Goal: Information Seeking & Learning: Learn about a topic

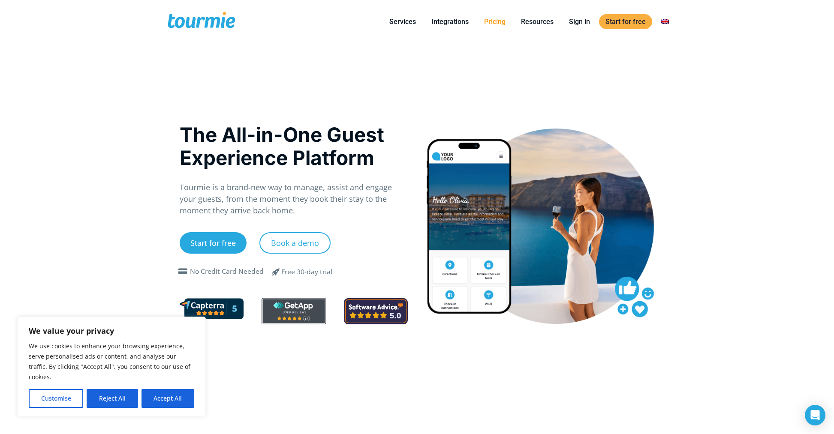
click at [495, 21] on link "Pricing" at bounding box center [495, 21] width 34 height 11
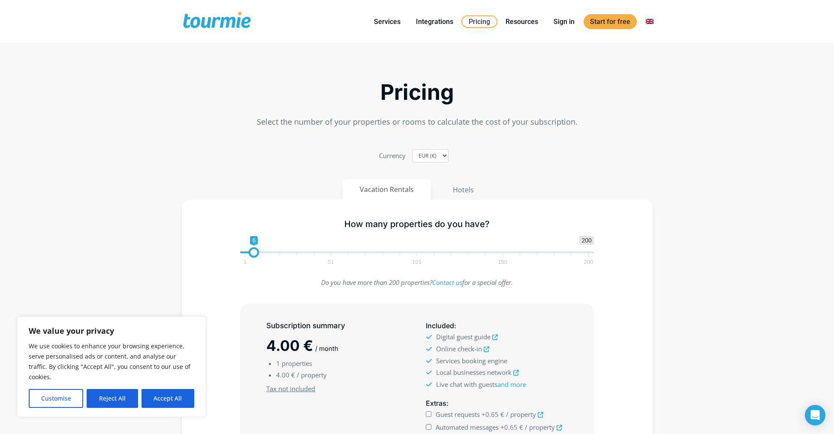
type input "5"
drag, startPoint x: 244, startPoint y: 253, endPoint x: 251, endPoint y: 252, distance: 7.3
click at [251, 252] on span at bounding box center [252, 252] width 10 height 10
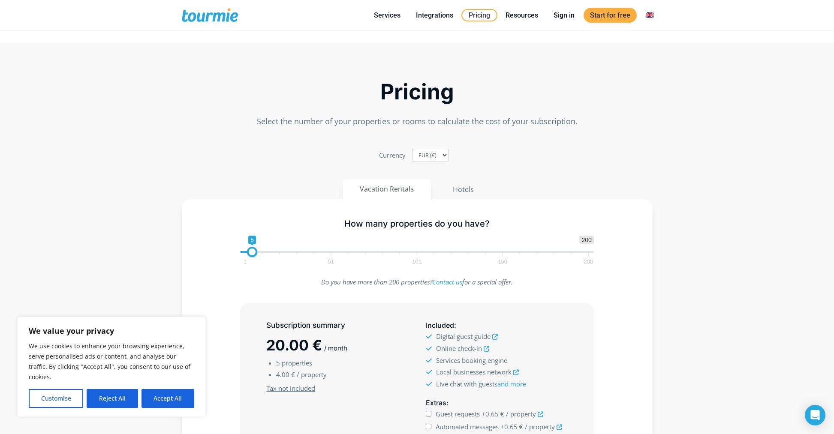
scroll to position [2, 0]
click at [172, 400] on button "Accept All" at bounding box center [167, 398] width 53 height 19
checkbox input "true"
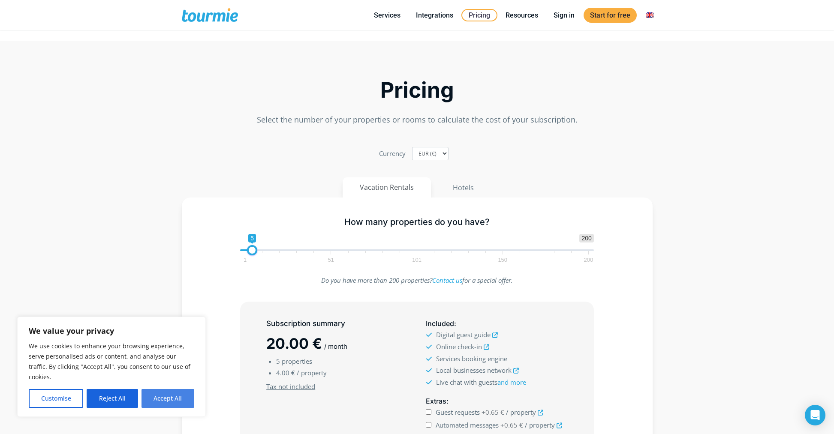
checkbox input "true"
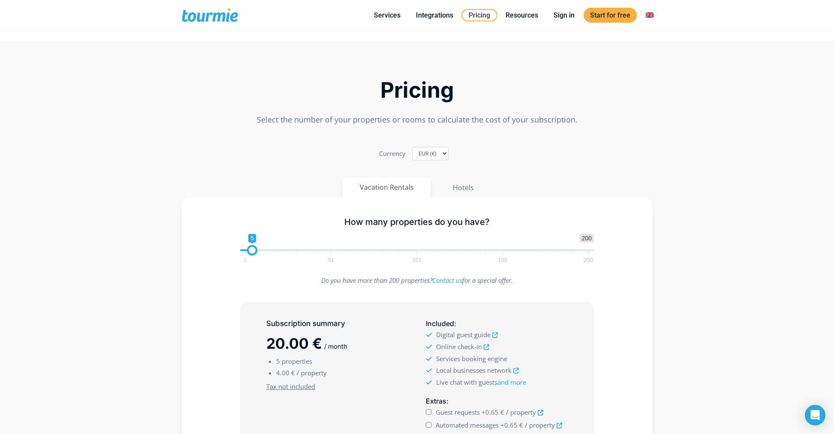
scroll to position [0, 0]
